Goal: Information Seeking & Learning: Understand process/instructions

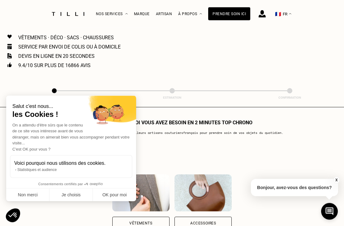
scroll to position [295, 0]
click at [121, 198] on button "OK pour moi" at bounding box center [114, 195] width 43 height 13
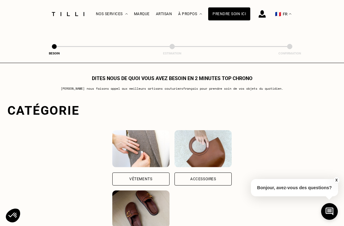
scroll to position [338, 0]
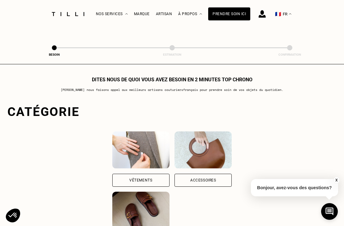
click at [140, 174] on div "Vêtements" at bounding box center [140, 180] width 57 height 13
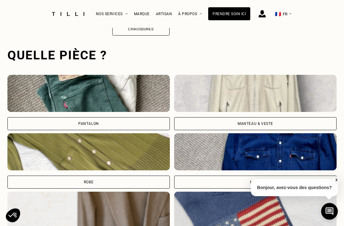
scroll to position [567, 0]
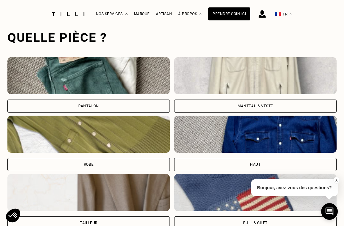
click at [290, 101] on div "Manteau & Veste" at bounding box center [255, 106] width 162 height 13
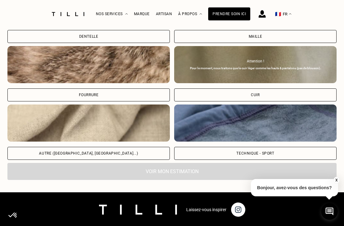
scroll to position [1048, 0]
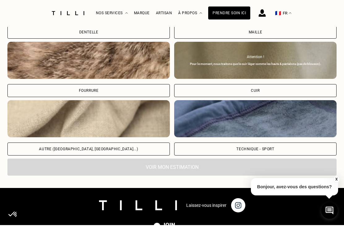
click at [129, 145] on div "Autre ([GEOGRAPHIC_DATA], [GEOGRAPHIC_DATA]...)" at bounding box center [88, 149] width 162 height 13
select select "FR"
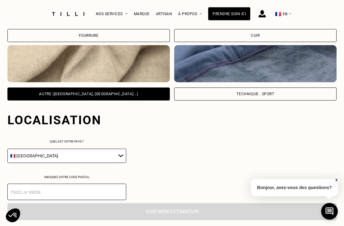
scroll to position [1188, 0]
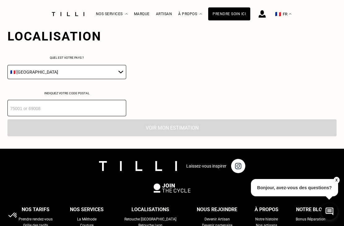
click at [116, 108] on input "number" at bounding box center [66, 108] width 119 height 16
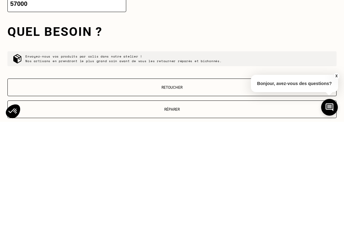
type input "57000"
click at [183, 190] on p "Retoucher" at bounding box center [172, 192] width 322 height 4
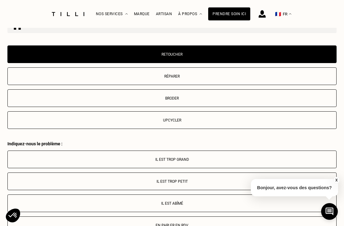
scroll to position [1325, 0]
click at [195, 163] on button "Il est trop grand" at bounding box center [171, 160] width 329 height 18
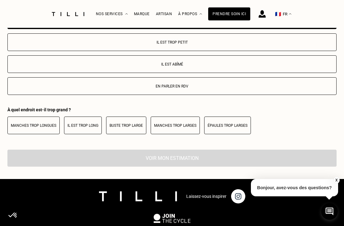
scroll to position [1464, 0]
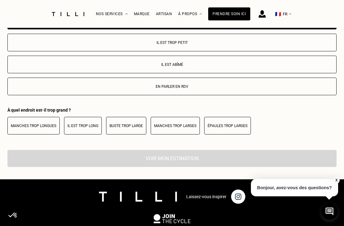
click at [125, 128] on p "Buste trop large" at bounding box center [125, 126] width 33 height 4
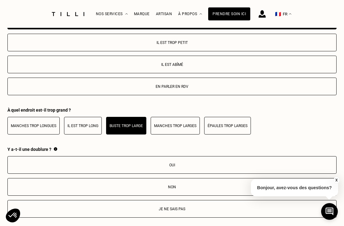
click at [210, 167] on p "Oui" at bounding box center [172, 165] width 322 height 4
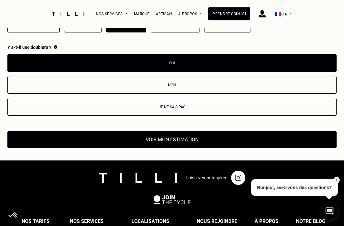
scroll to position [1566, 0]
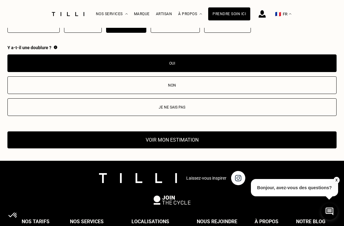
click at [187, 143] on button "Voir mon estimation" at bounding box center [171, 139] width 329 height 17
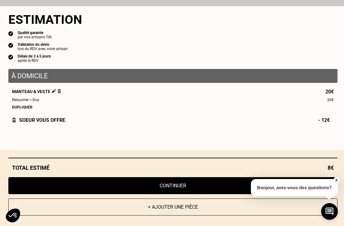
scroll to position [921, 0]
click at [316, 188] on p "Bonjour, avez-vous des questions?" at bounding box center [294, 187] width 87 height 17
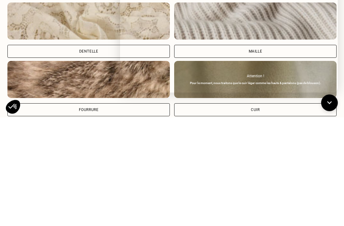
scroll to position [1030, 0]
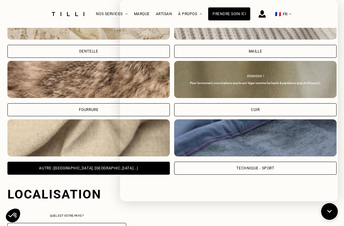
click at [208, 198] on div "Localisation Quel est votre pays ? 🇩🇪 [GEOGRAPHIC_DATA] 🇦🇹 [GEOGRAPHIC_DATA] 🇧🇪…" at bounding box center [171, 225] width 329 height 100
click at [239, 198] on div "Localisation Quel est votre pays ? 🇩🇪 [GEOGRAPHIC_DATA] 🇦🇹 [GEOGRAPHIC_DATA] 🇧🇪…" at bounding box center [171, 225] width 329 height 100
click at [335, 198] on button at bounding box center [329, 211] width 17 height 17
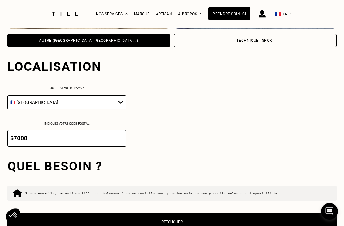
scroll to position [1158, 0]
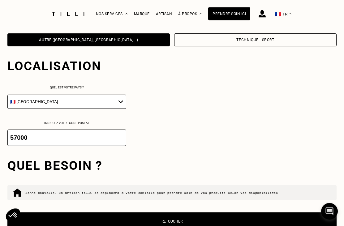
click at [276, 154] on div "Quel besoin ? Bonne nouvelle, un artisan tilli se déplacera à votre domicile po…" at bounding box center [171, 227] width 329 height 162
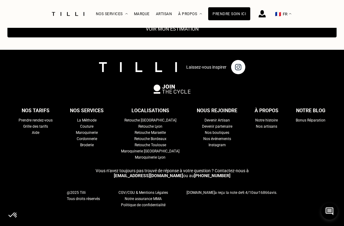
scroll to position [1682, 0]
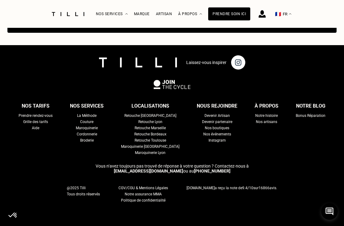
click at [48, 123] on div "Grille des tarifs" at bounding box center [35, 122] width 25 height 6
select select "FR"
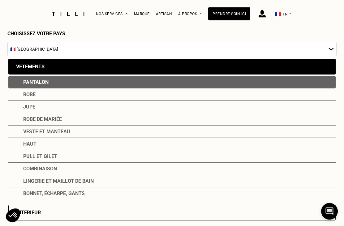
scroll to position [67, 0]
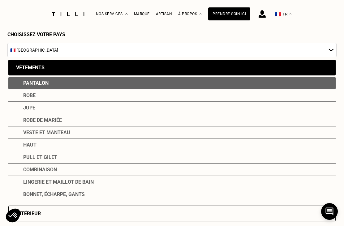
click at [68, 138] on div "Veste et manteau" at bounding box center [171, 132] width 327 height 12
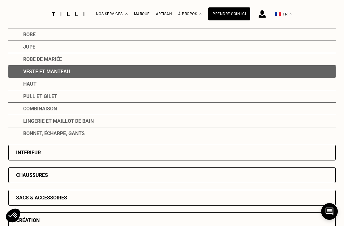
scroll to position [147, 0]
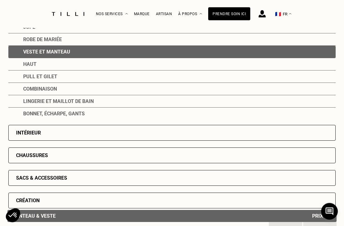
click at [48, 137] on div "Intérieur" at bounding box center [171, 133] width 327 height 16
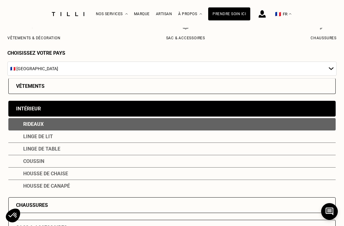
scroll to position [50, 0]
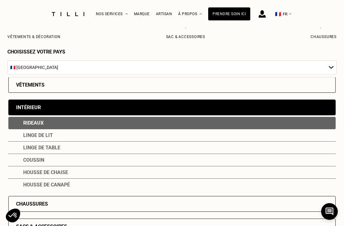
click at [77, 87] on div "Vêtements" at bounding box center [171, 85] width 327 height 16
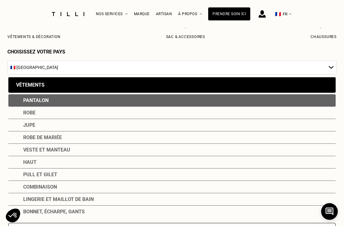
click at [67, 155] on div "Veste et manteau" at bounding box center [171, 150] width 327 height 12
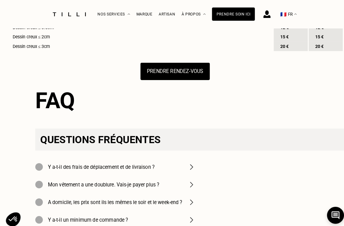
scroll to position [916, 0]
click at [187, 167] on img at bounding box center [187, 163] width 7 height 7
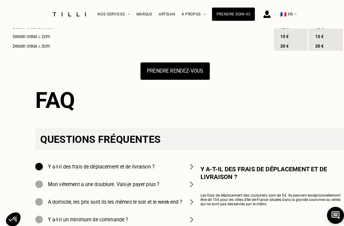
click at [187, 185] on img at bounding box center [187, 180] width 7 height 7
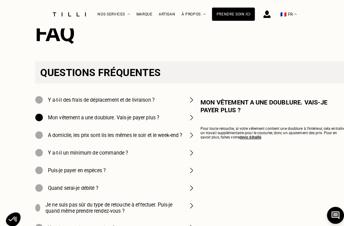
scroll to position [986, 0]
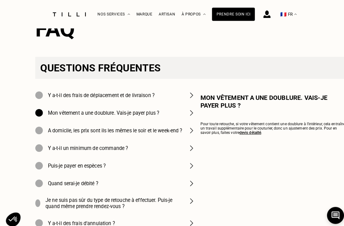
click at [177, 131] on h4 "A domicile, les prix sont ils les mêmes le soir et le week-end ?" at bounding box center [113, 128] width 132 height 6
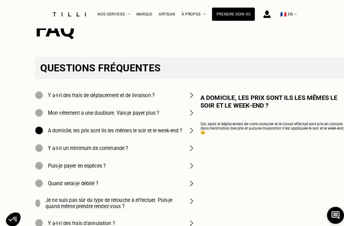
click at [185, 149] on img at bounding box center [187, 145] width 7 height 7
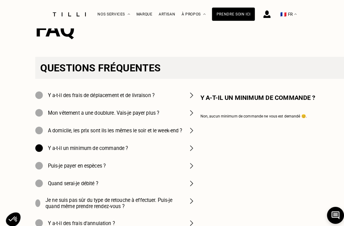
click at [97, 166] on h4 "Puis-je payer en espèces ?" at bounding box center [75, 163] width 57 height 6
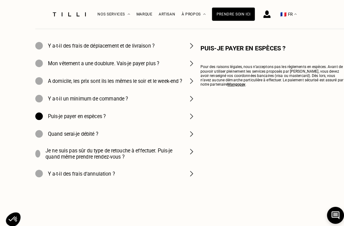
scroll to position [1040, 0]
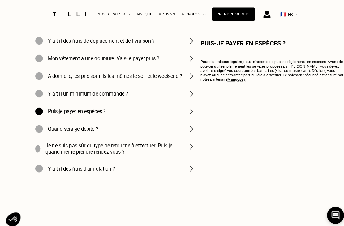
click at [163, 152] on h4 "Je ne suis pas sûr du type de retouche à effectuer. Puis-je quand même prendre …" at bounding box center [115, 146] width 140 height 12
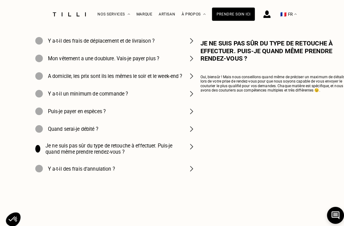
click at [106, 169] on h4 "Y a-t-il des frais d’annulation ?" at bounding box center [80, 166] width 66 height 6
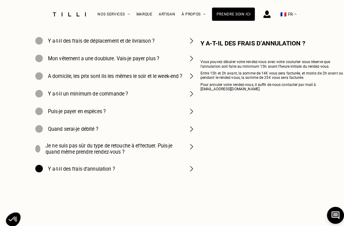
click at [162, 16] on div "Artisan" at bounding box center [164, 14] width 16 height 4
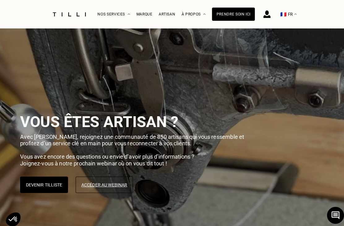
click at [147, 16] on div "Marque" at bounding box center [142, 14] width 16 height 4
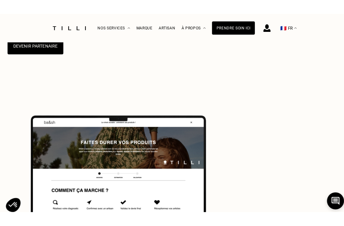
scroll to position [430, 0]
